Goal: Task Accomplishment & Management: Use online tool/utility

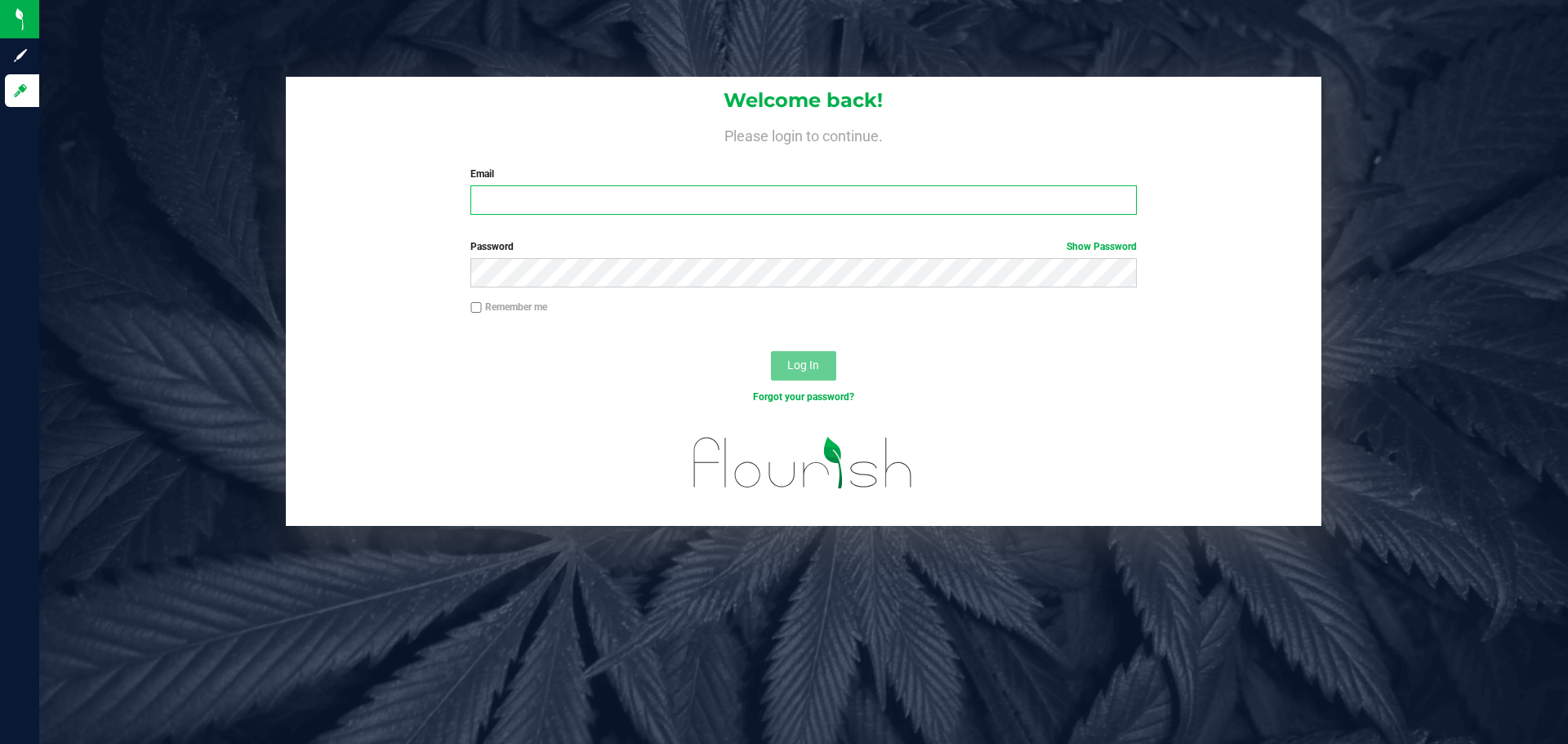
click at [753, 197] on input "Email" at bounding box center [803, 200] width 665 height 29
type input "[EMAIL_ADDRESS][DOMAIN_NAME]"
click at [771, 351] on button "Log In" at bounding box center [803, 366] width 66 height 29
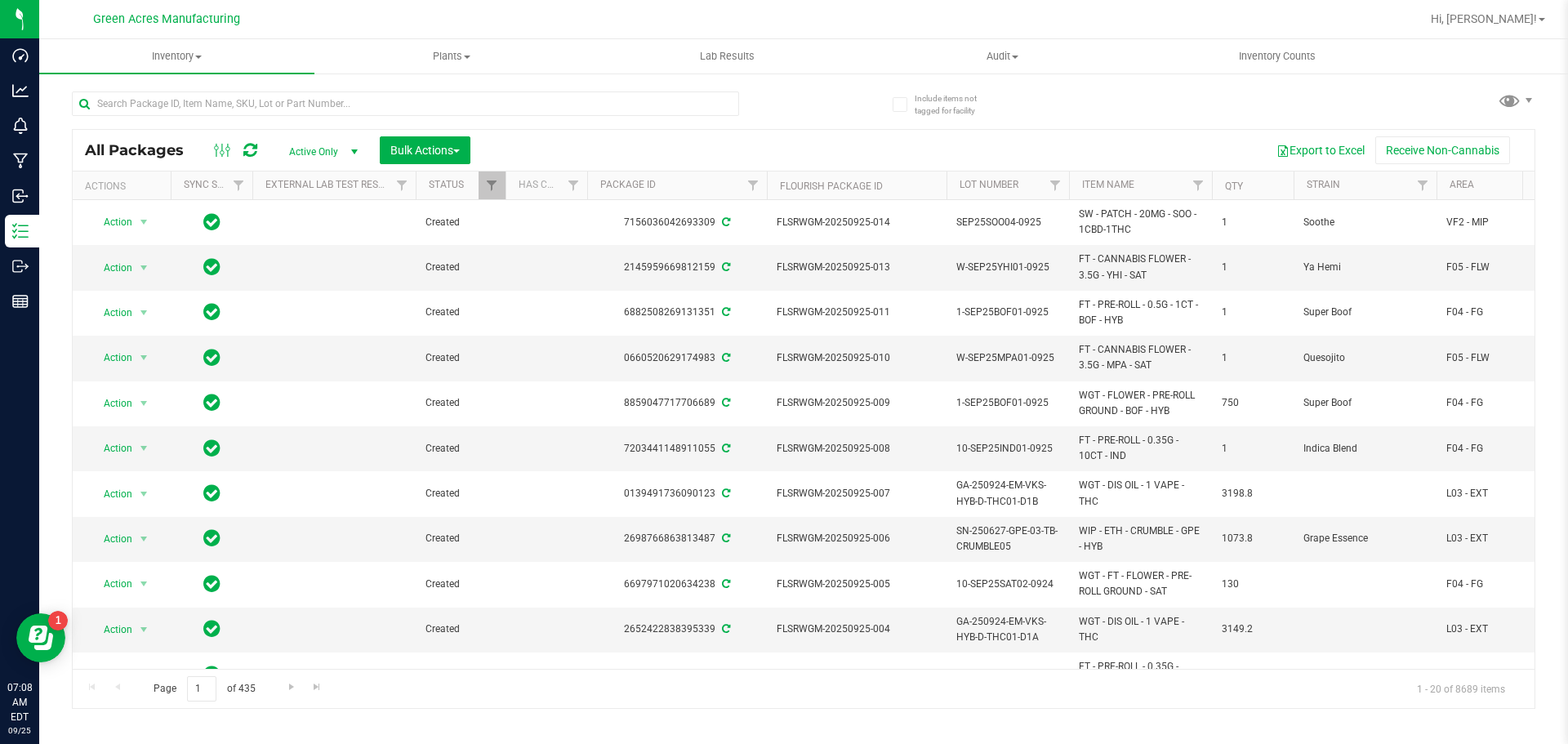
click at [424, 121] on div at bounding box center [405, 110] width 667 height 38
click at [424, 117] on div at bounding box center [405, 110] width 667 height 38
click at [422, 104] on input "text" at bounding box center [405, 104] width 667 height 24
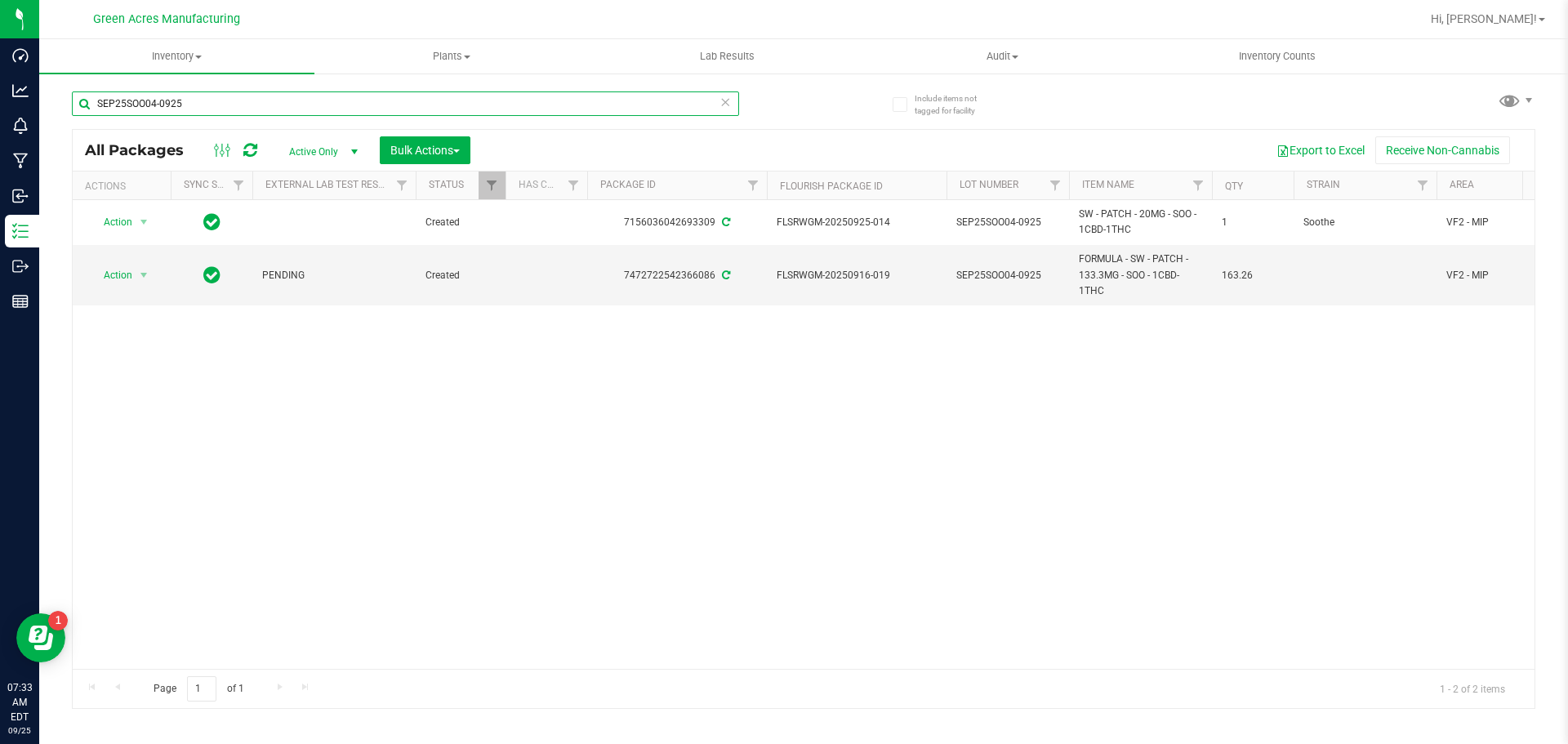
type input "SEP25SOO04-0925"
